Goal: Information Seeking & Learning: Learn about a topic

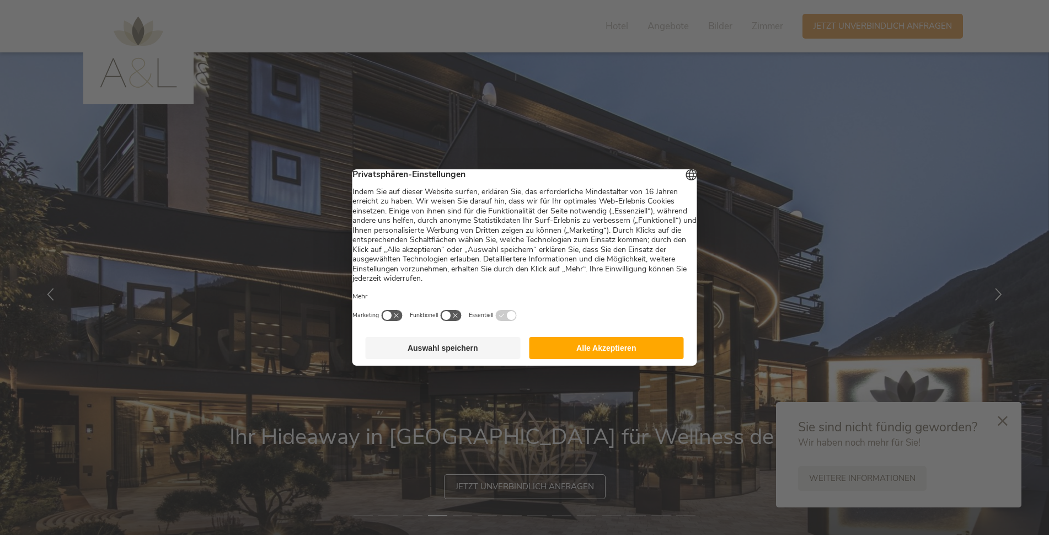
click at [605, 359] on button "Alle Akzeptieren" at bounding box center [606, 348] width 155 height 22
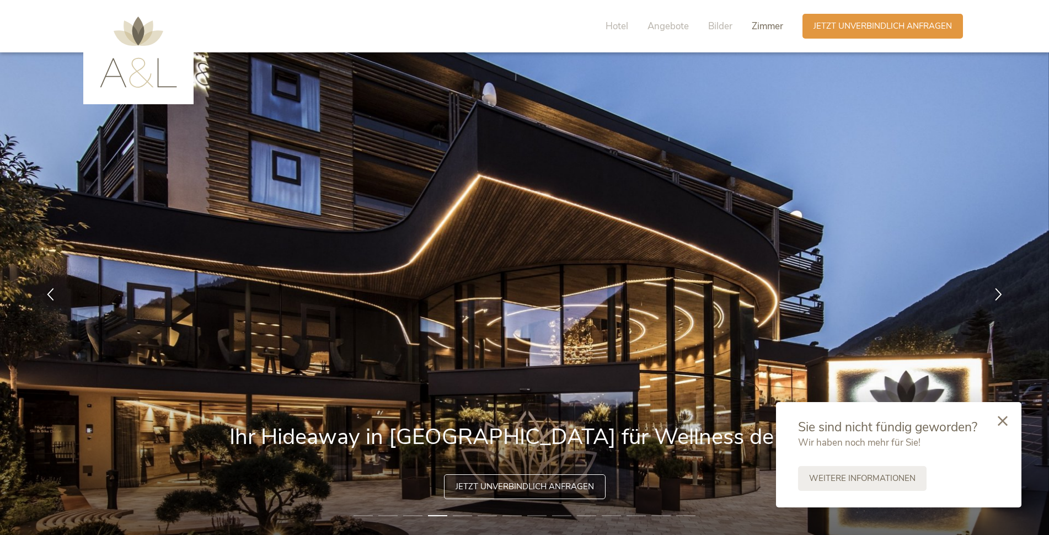
click at [771, 29] on span "Zimmer" at bounding box center [766, 26] width 31 height 13
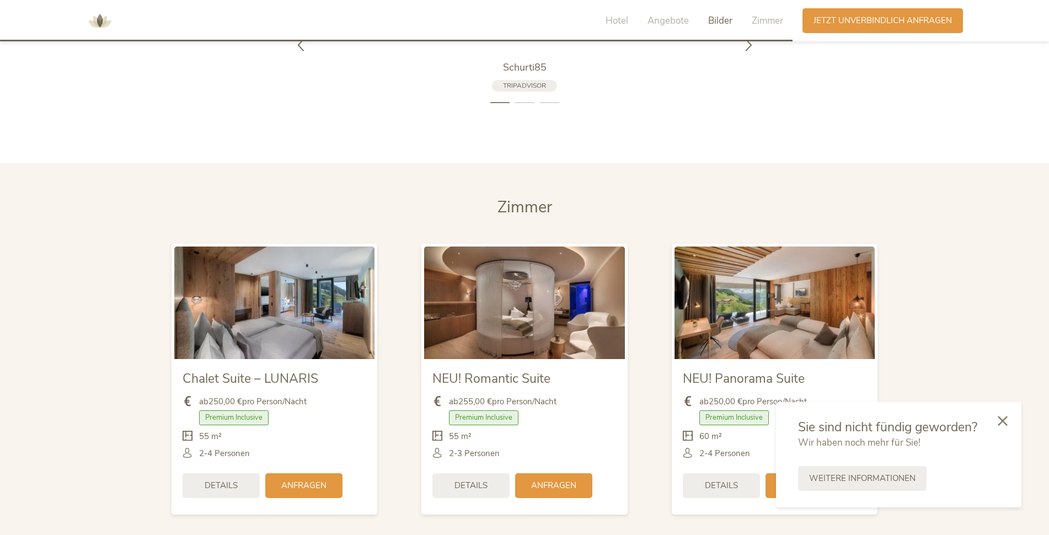
scroll to position [2713, 0]
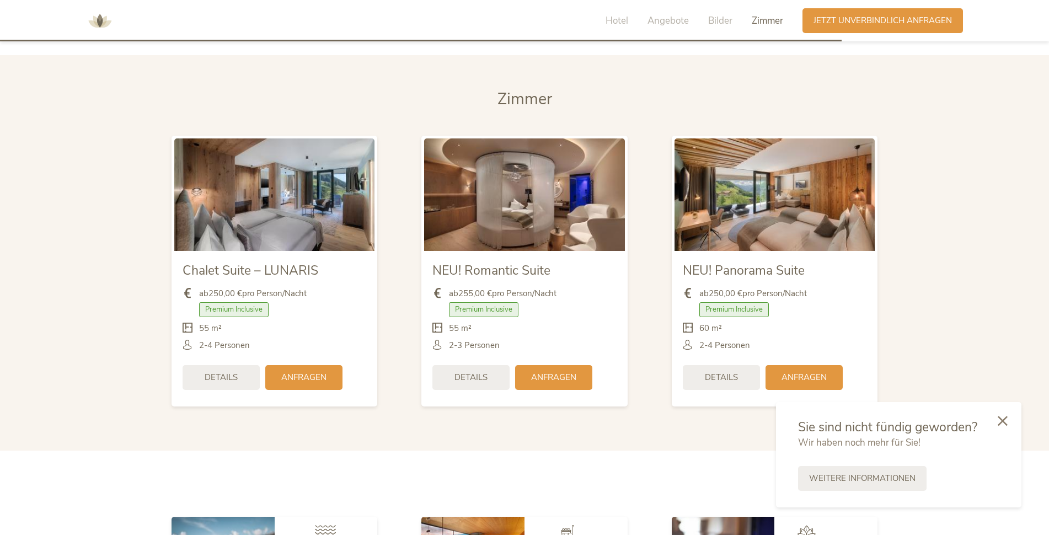
click at [518, 196] on img at bounding box center [524, 194] width 200 height 112
click at [475, 381] on span "Details" at bounding box center [470, 376] width 33 height 12
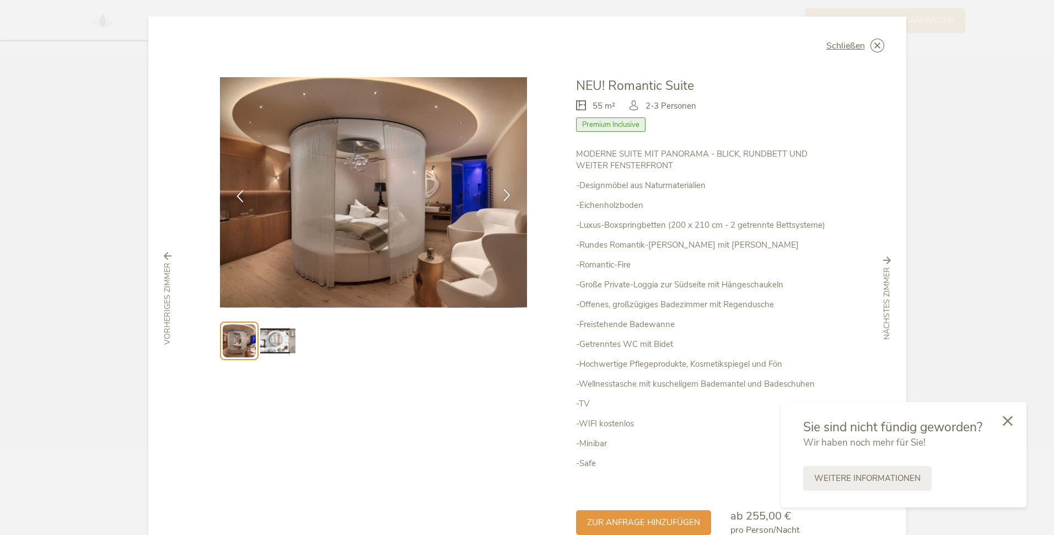
click at [497, 192] on div at bounding box center [507, 196] width 35 height 35
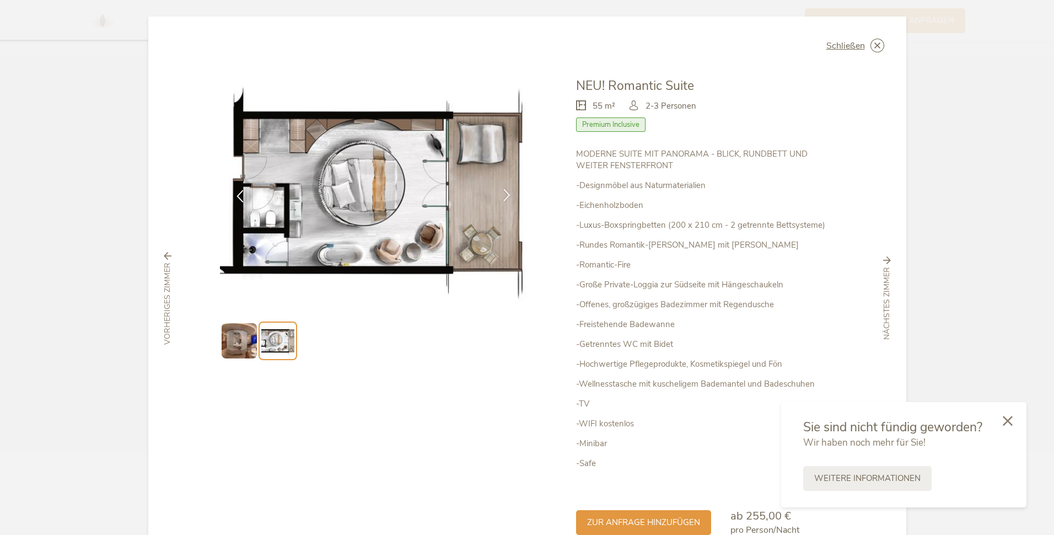
click at [502, 193] on icon at bounding box center [507, 195] width 13 height 13
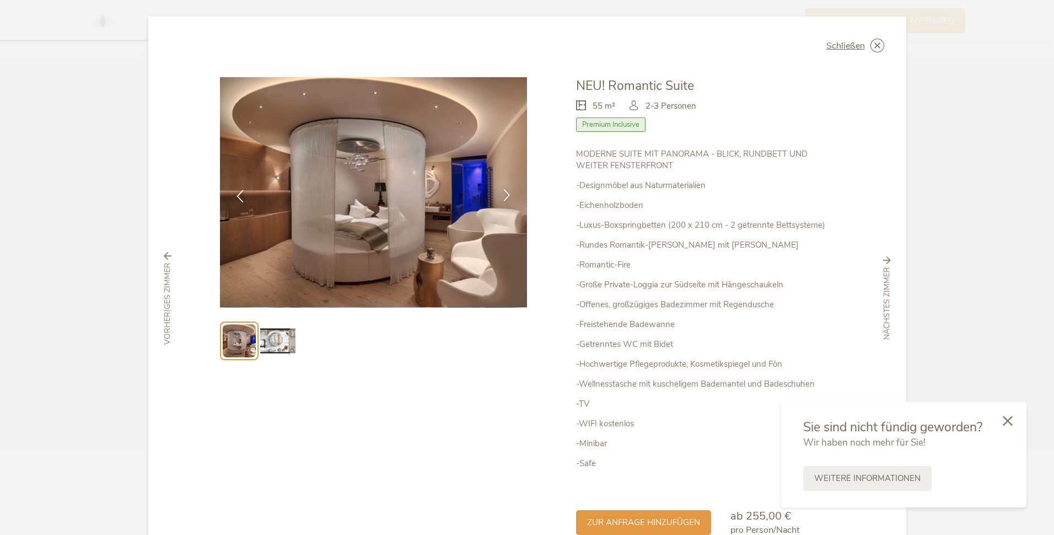
click at [502, 193] on icon at bounding box center [507, 195] width 13 height 13
click at [54, 221] on div "Schließen Chalet Suite – LUNARIS Premium Inclusive" at bounding box center [527, 267] width 1054 height 535
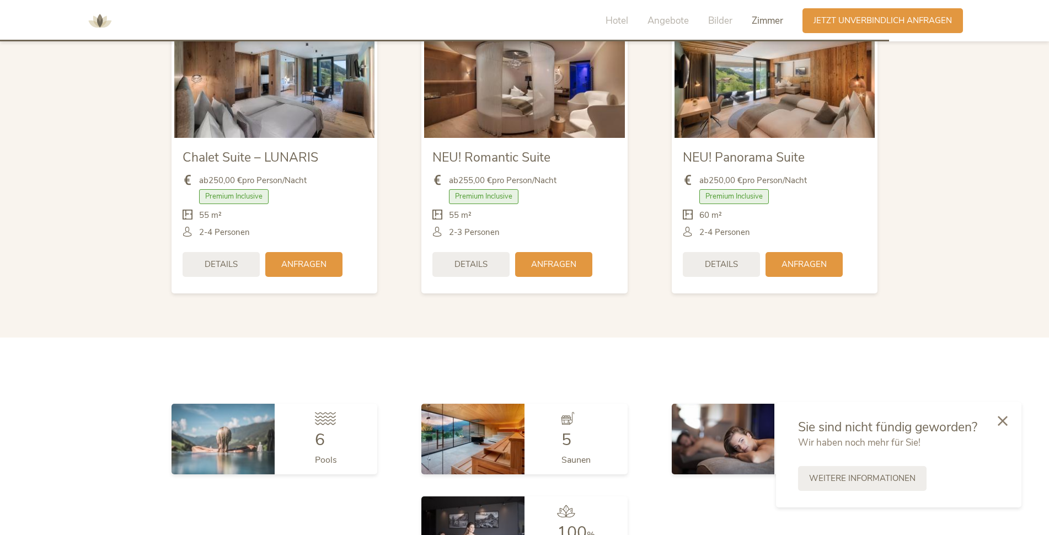
scroll to position [2824, 0]
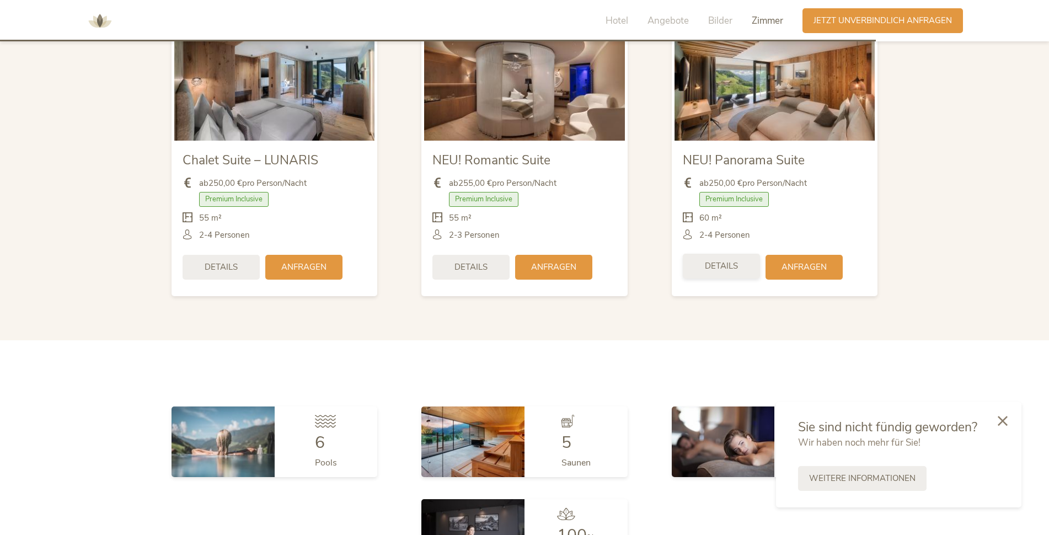
click at [716, 272] on div "Details" at bounding box center [720, 266] width 77 height 25
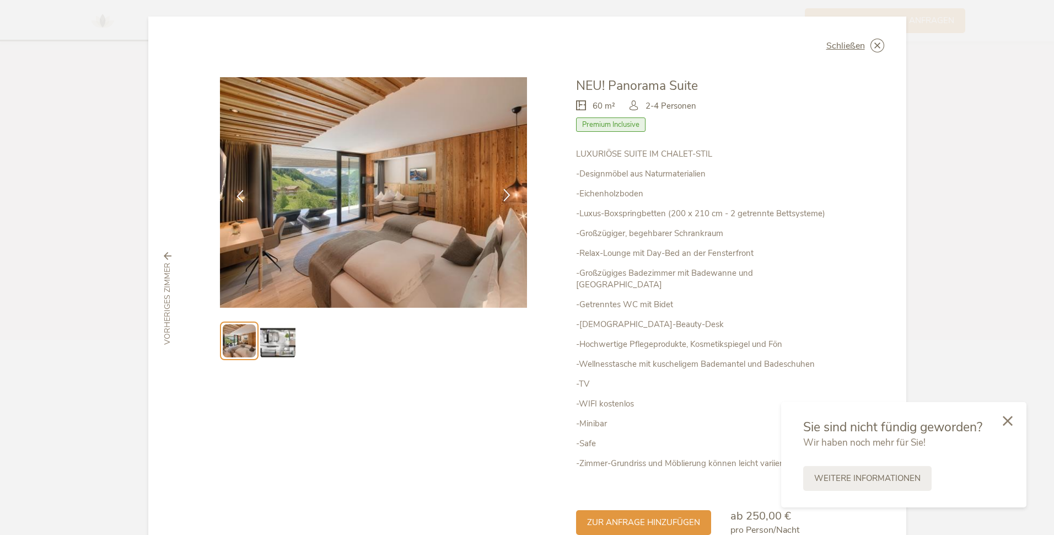
click at [504, 198] on icon at bounding box center [507, 195] width 13 height 13
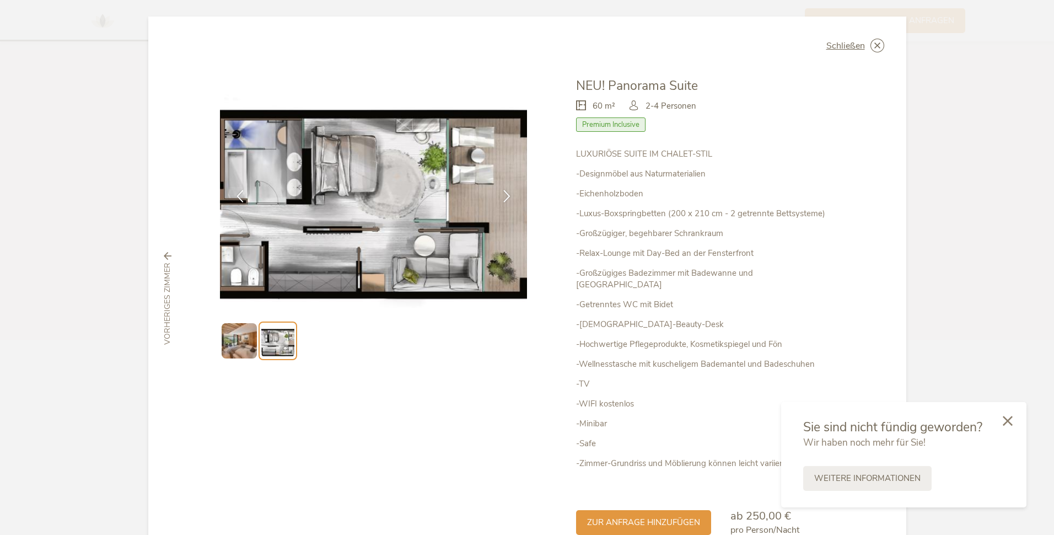
click at [62, 204] on div "Schließen Chalet Suite – LUNARIS Premium Inclusive" at bounding box center [527, 267] width 1054 height 535
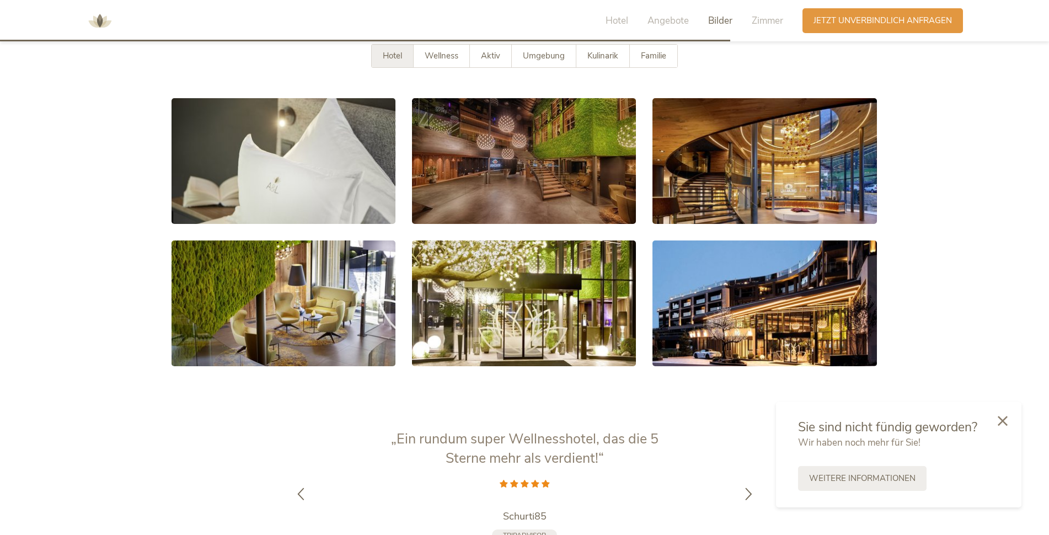
scroll to position [2107, 0]
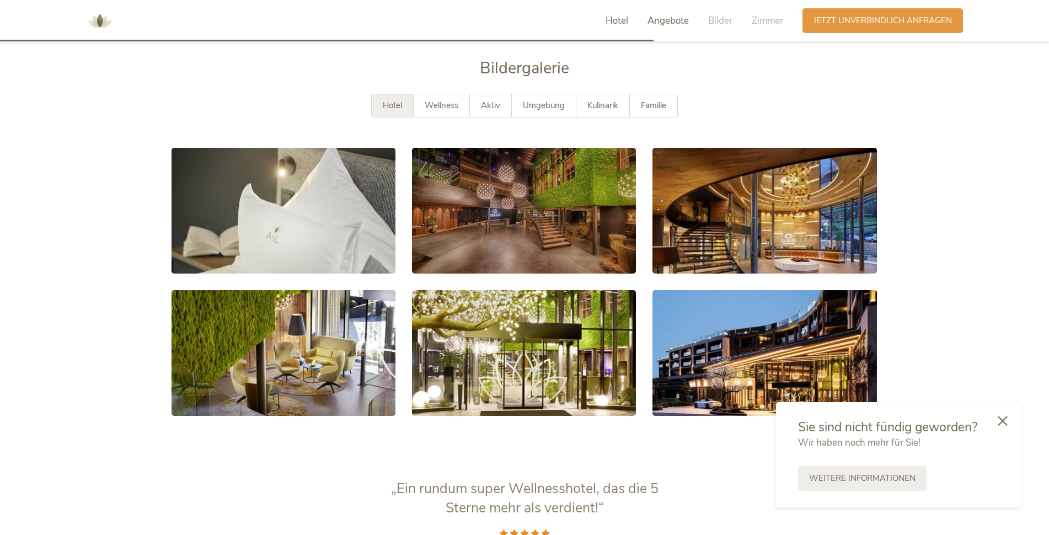
click at [611, 20] on span "Hotel" at bounding box center [616, 20] width 23 height 13
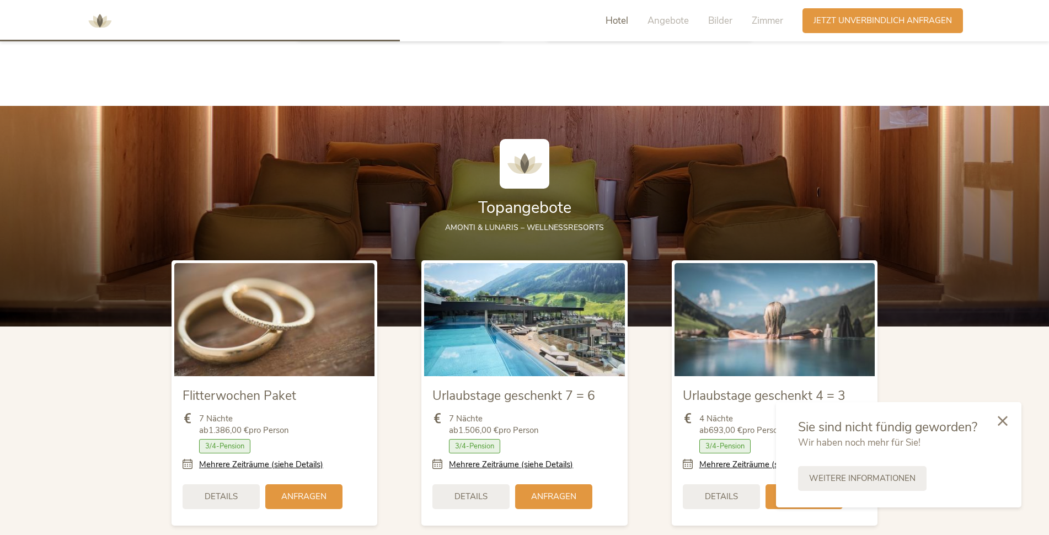
scroll to position [1289, 0]
